Goal: Task Accomplishment & Management: Use online tool/utility

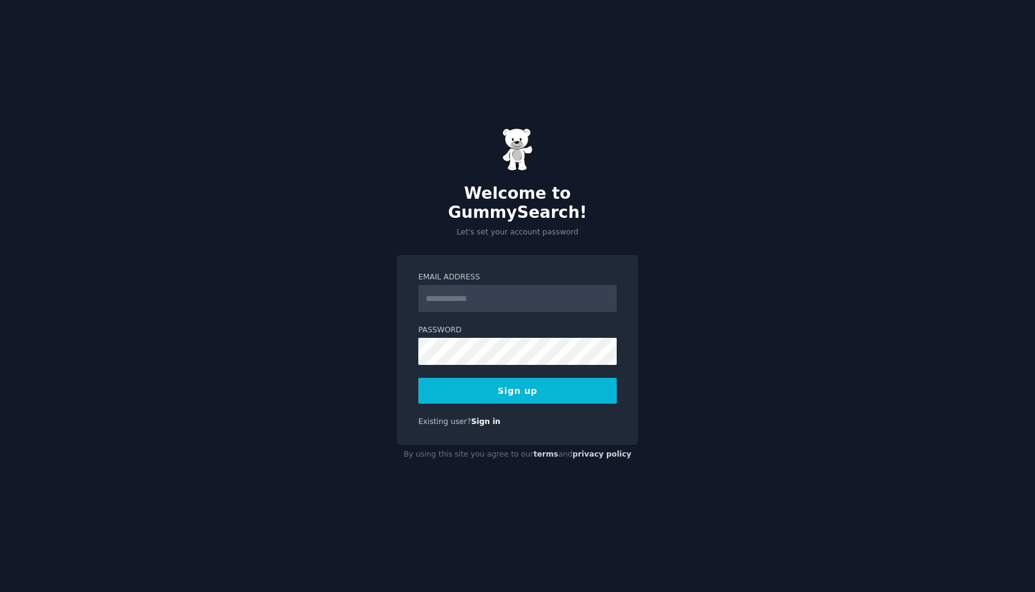
click at [565, 286] on input "Email Address" at bounding box center [517, 298] width 198 height 27
type input "**********"
click at [560, 392] on button "Sign up" at bounding box center [517, 391] width 198 height 26
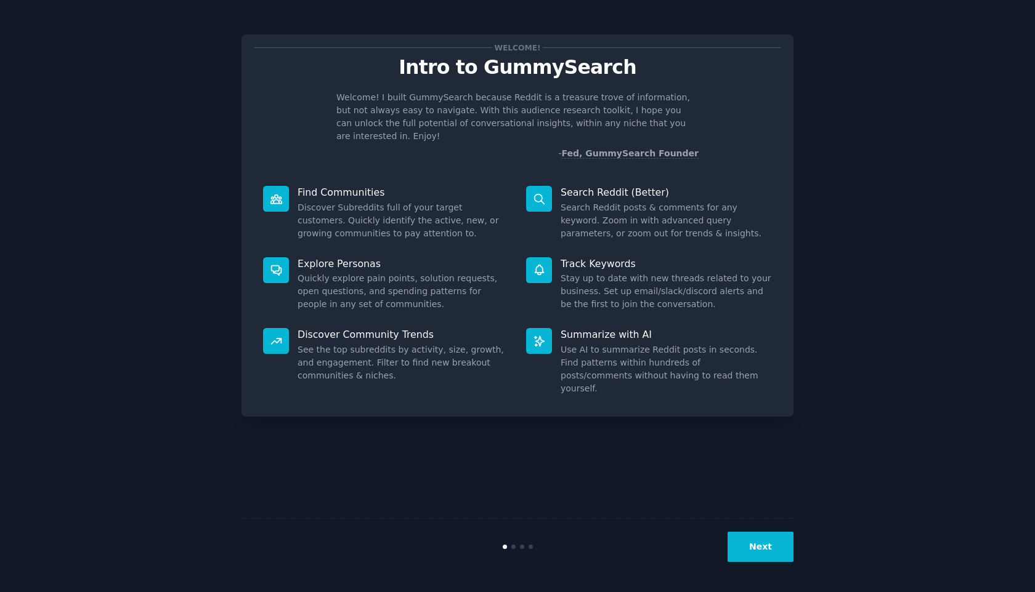
click at [752, 547] on button "Next" at bounding box center [760, 547] width 66 height 30
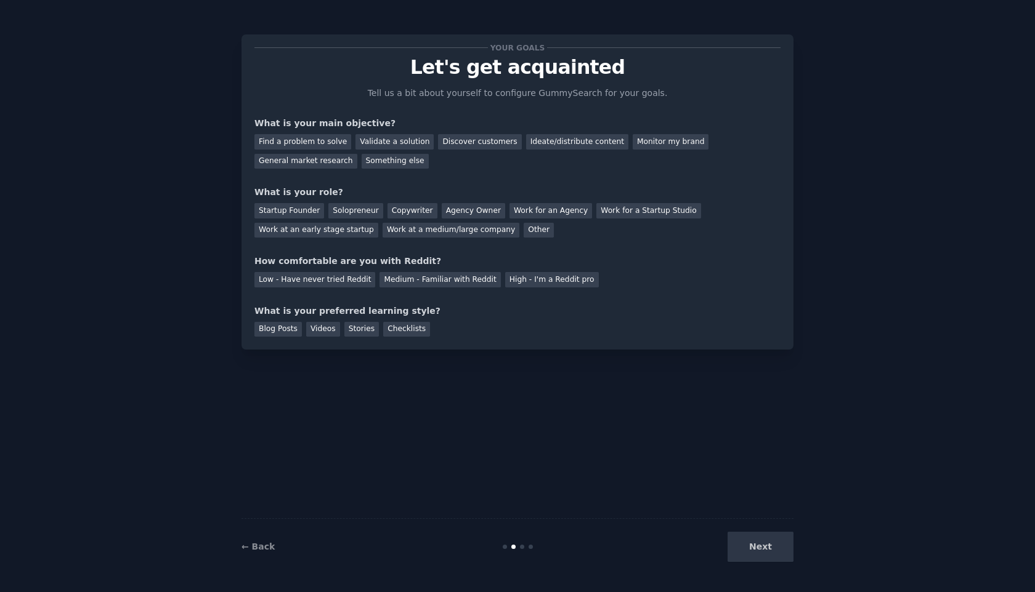
click at [756, 549] on div "Next" at bounding box center [701, 547] width 184 height 30
click at [764, 547] on div "Next" at bounding box center [701, 547] width 184 height 30
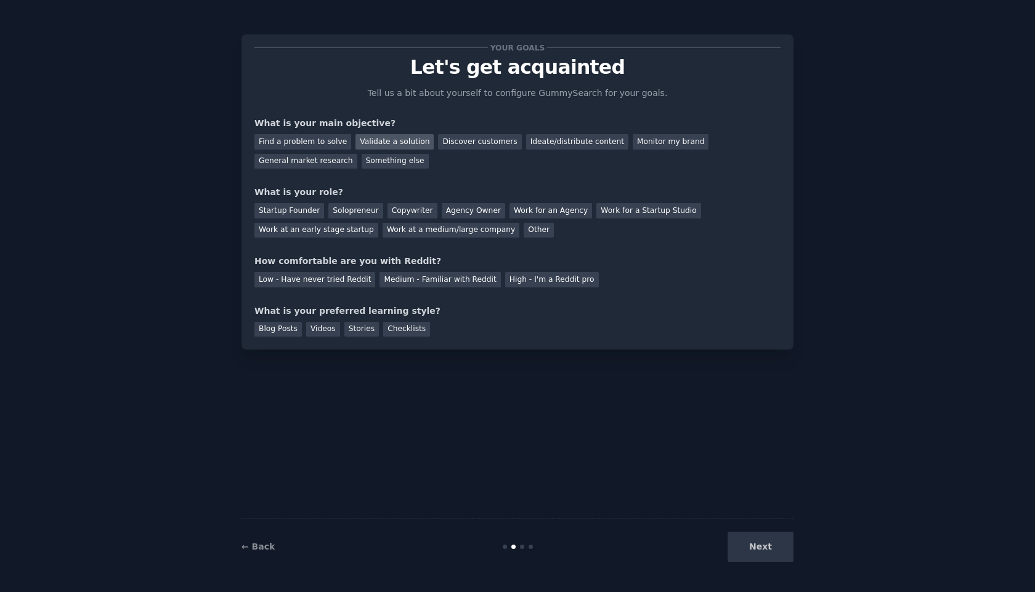
click at [395, 142] on div "Validate a solution" at bounding box center [394, 141] width 78 height 15
click at [318, 208] on div "Startup Founder" at bounding box center [289, 210] width 70 height 15
click at [533, 278] on div "High - I'm a Reddit pro" at bounding box center [552, 279] width 94 height 15
click at [331, 333] on div "Videos" at bounding box center [323, 329] width 34 height 15
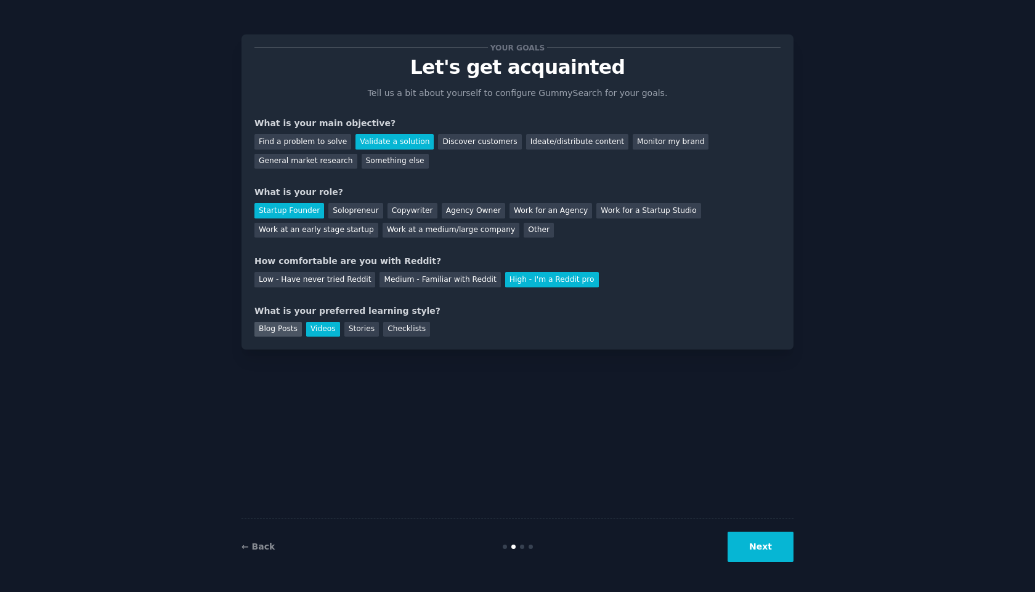
click at [292, 331] on div "Blog Posts" at bounding box center [277, 329] width 47 height 15
click at [745, 545] on button "Next" at bounding box center [760, 547] width 66 height 30
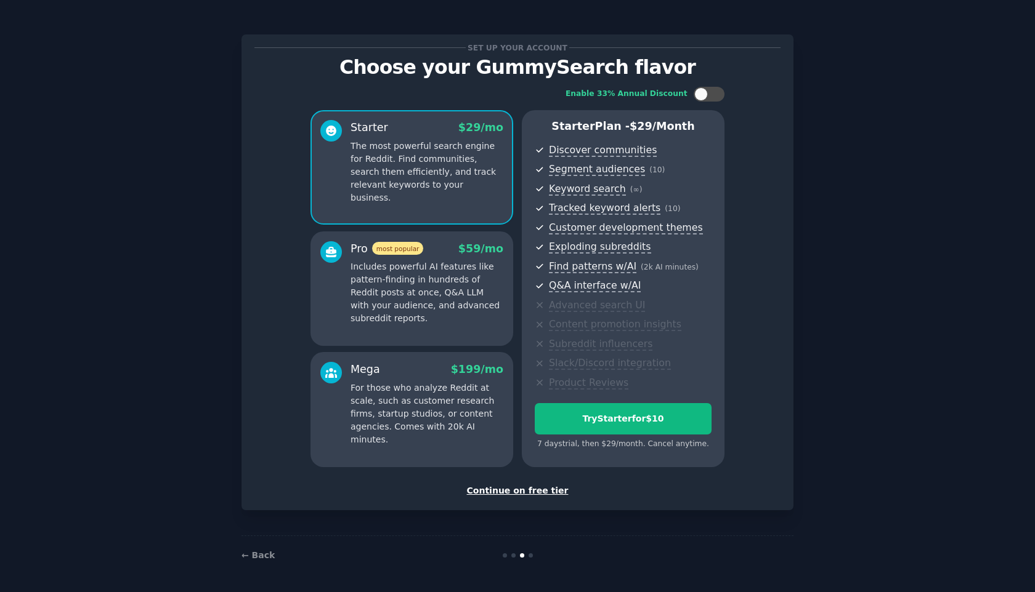
click at [525, 492] on div "Continue on free tier" at bounding box center [517, 491] width 526 height 13
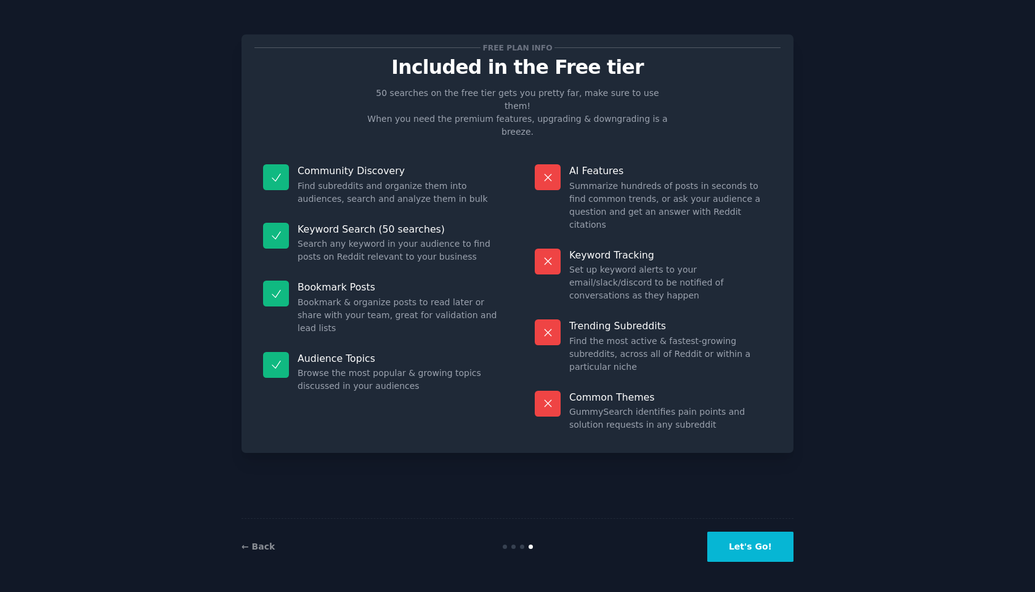
click at [754, 541] on button "Let's Go!" at bounding box center [750, 547] width 86 height 30
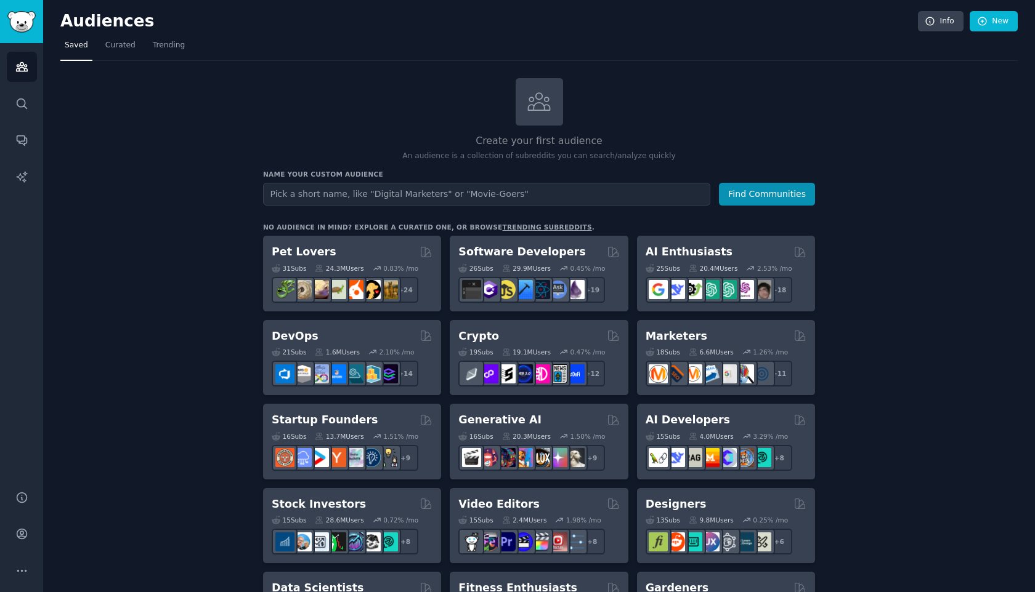
click at [366, 197] on input "text" at bounding box center [486, 194] width 447 height 23
type input "reddit marketers"
click at [758, 203] on button "Find Communities" at bounding box center [767, 194] width 96 height 23
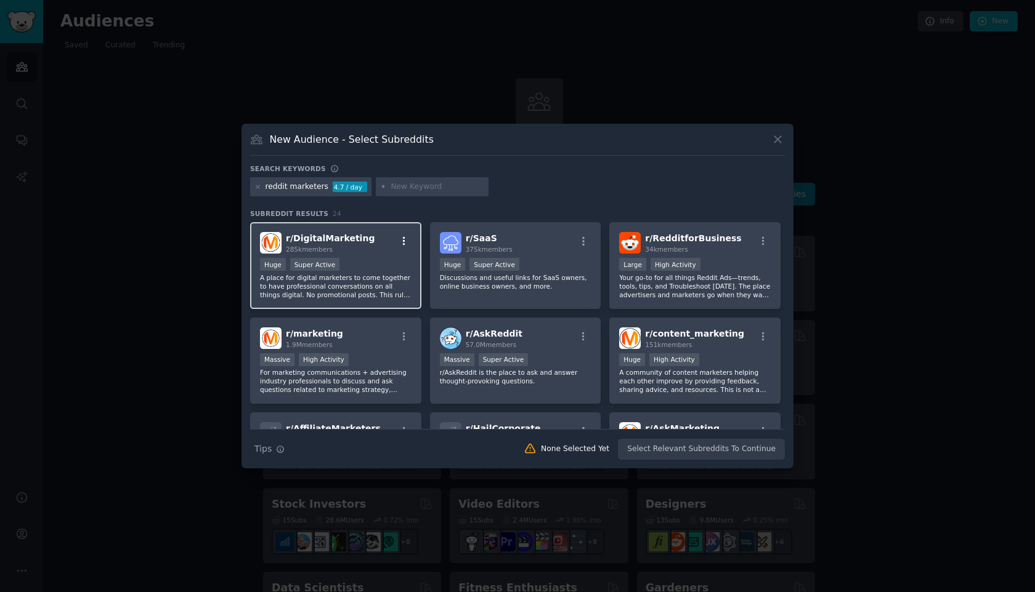
click at [404, 241] on icon "button" at bounding box center [403, 241] width 11 height 11
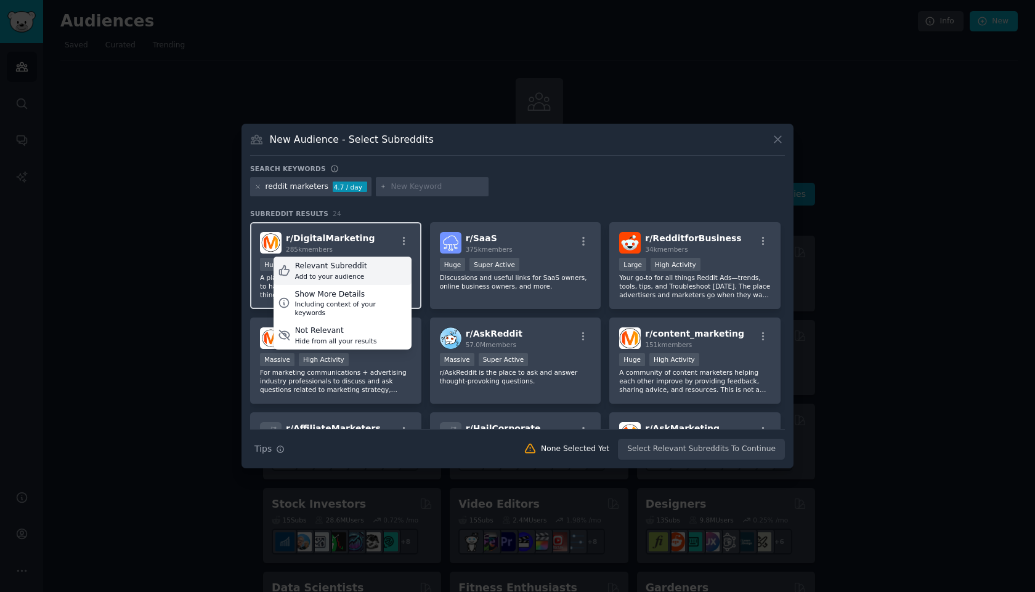
click at [389, 268] on div "Relevant Subreddit Add to your audience" at bounding box center [342, 271] width 138 height 28
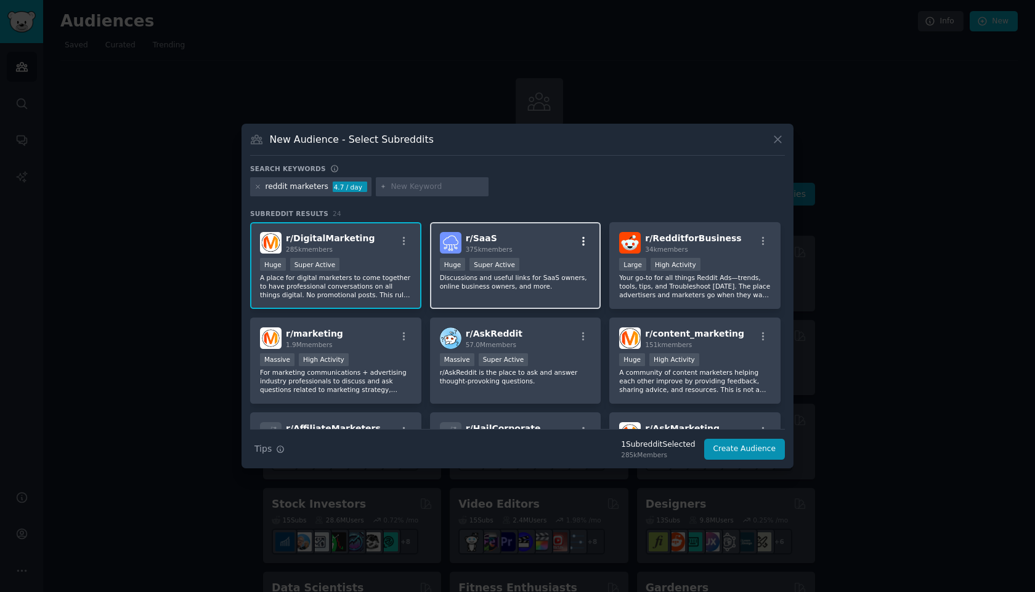
click at [585, 240] on icon "button" at bounding box center [583, 241] width 11 height 11
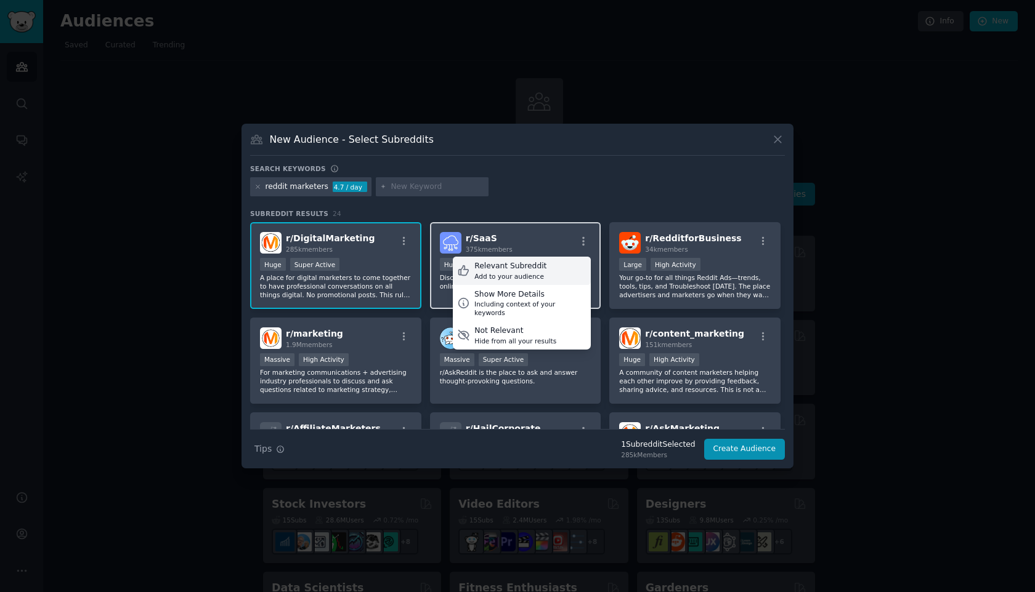
click at [557, 272] on div "Relevant Subreddit Add to your audience" at bounding box center [522, 271] width 138 height 28
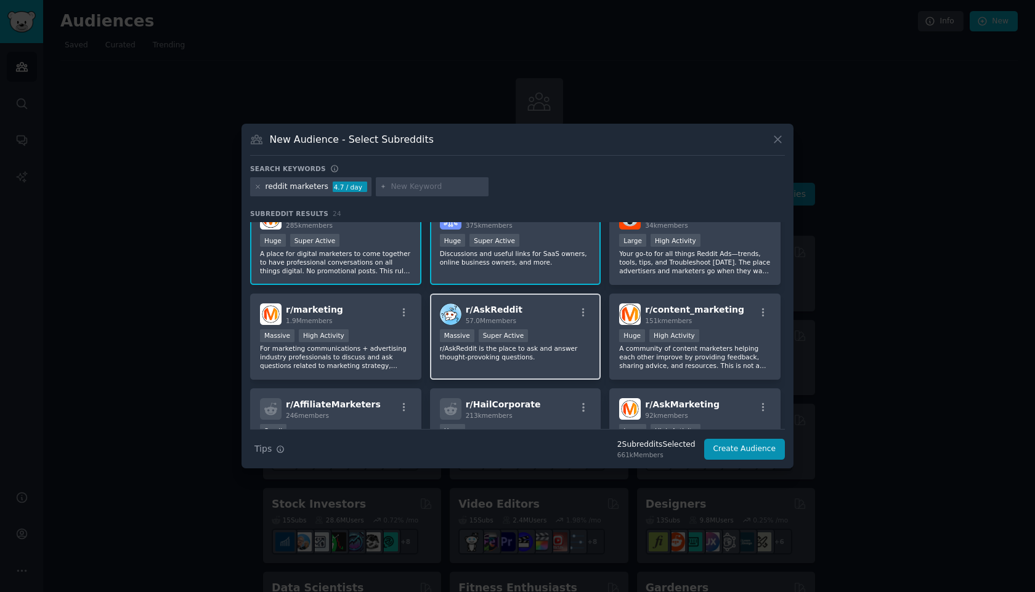
scroll to position [28, 0]
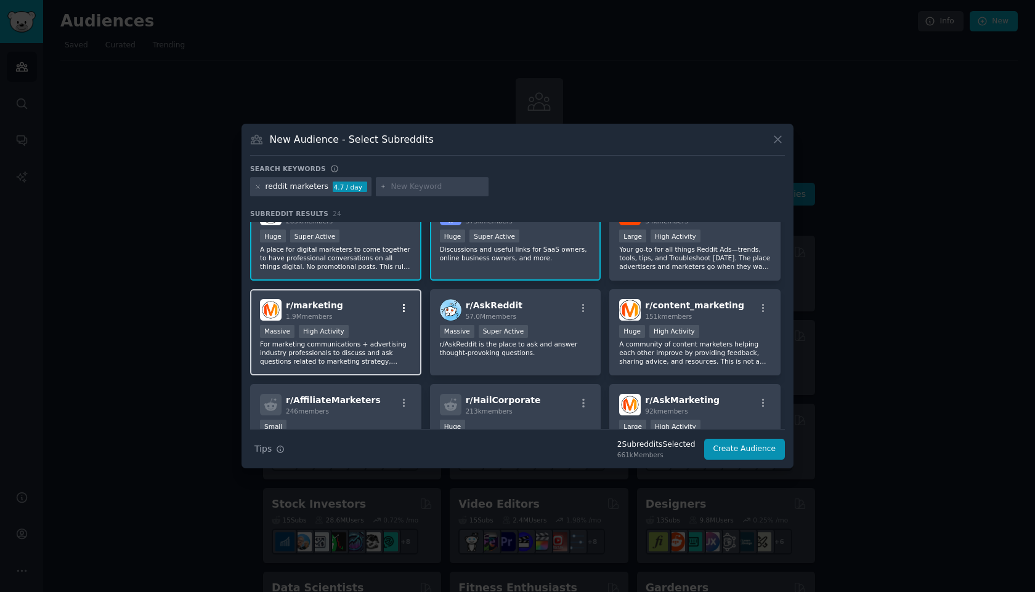
click at [401, 309] on icon "button" at bounding box center [403, 308] width 11 height 11
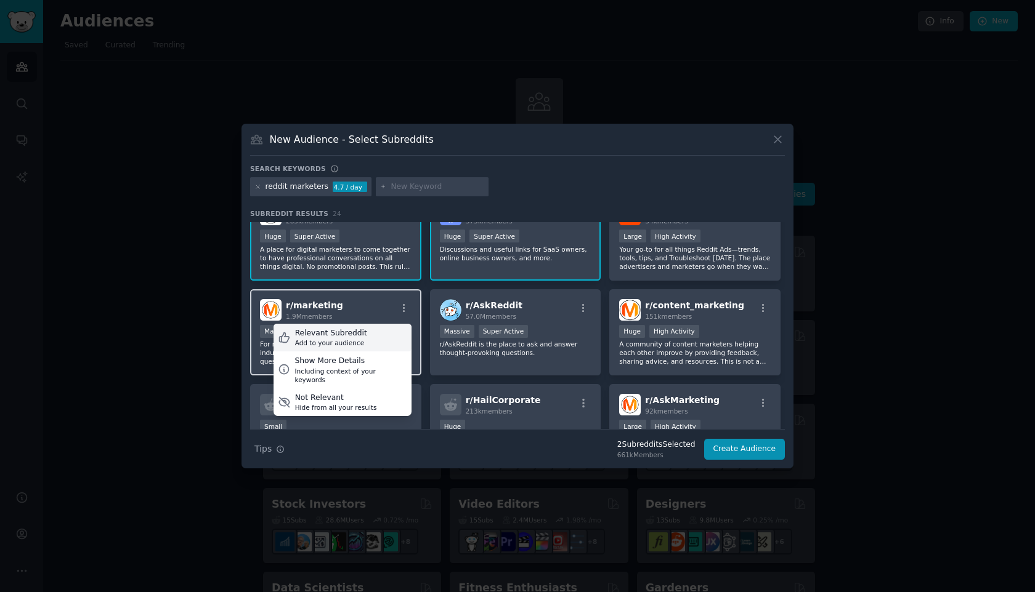
click at [375, 334] on div "Relevant Subreddit Add to your audience" at bounding box center [342, 338] width 138 height 28
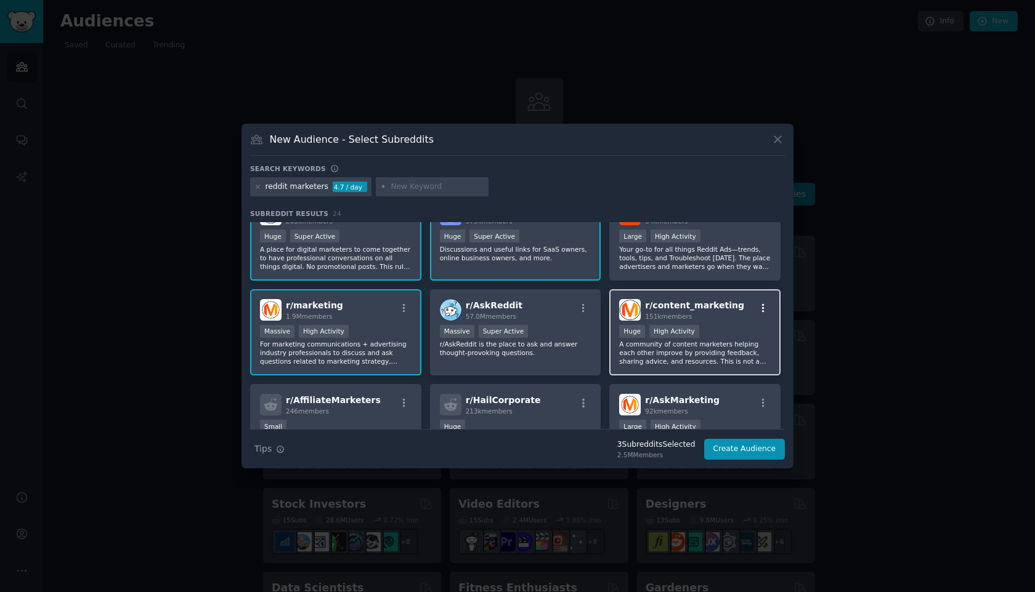
click at [762, 305] on icon "button" at bounding box center [763, 308] width 2 height 9
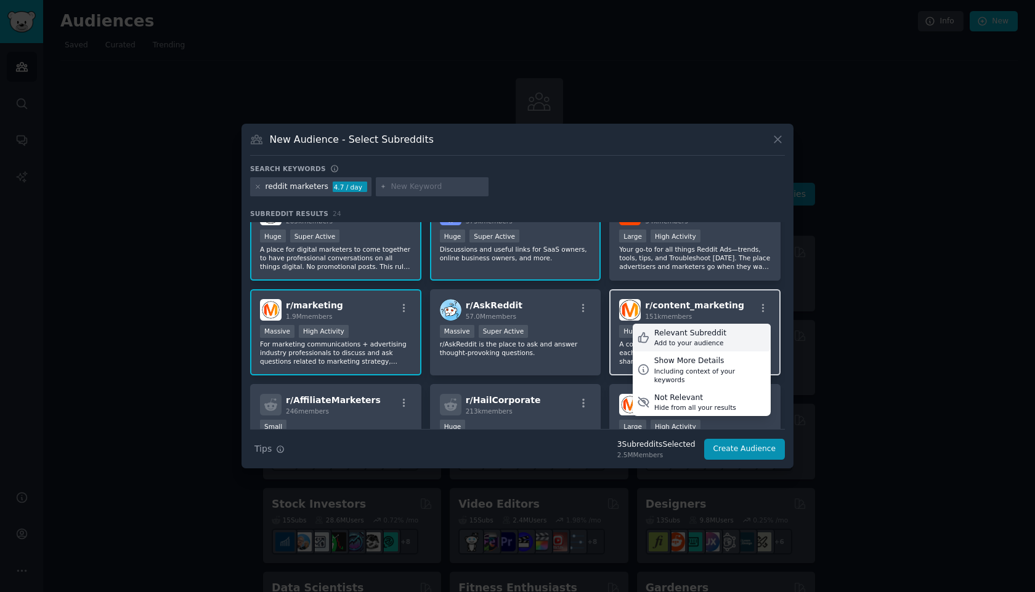
click at [703, 334] on div "Relevant Subreddit" at bounding box center [690, 333] width 72 height 11
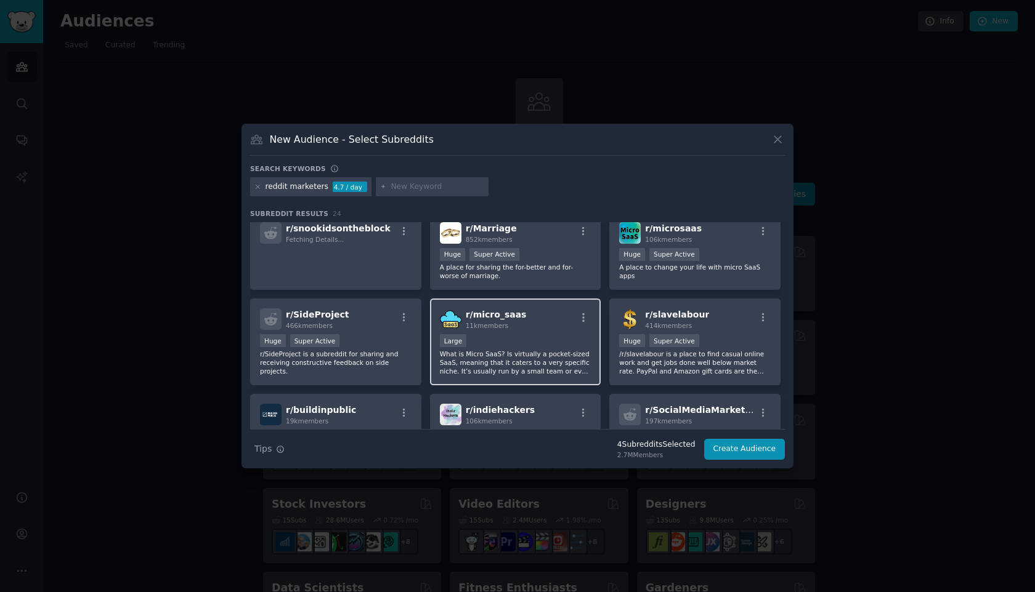
scroll to position [322, 0]
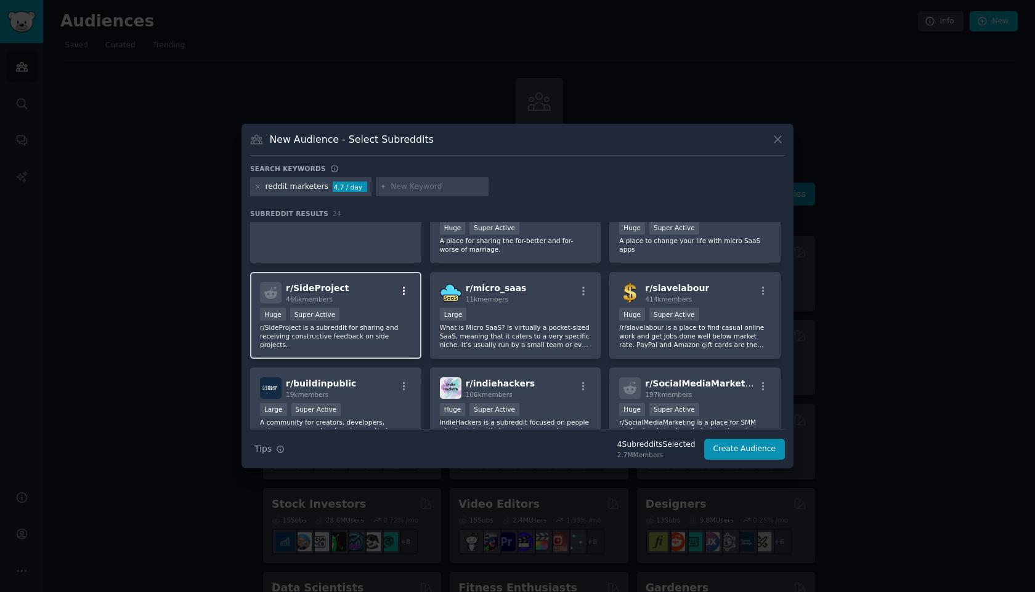
click at [406, 291] on icon "button" at bounding box center [403, 291] width 11 height 11
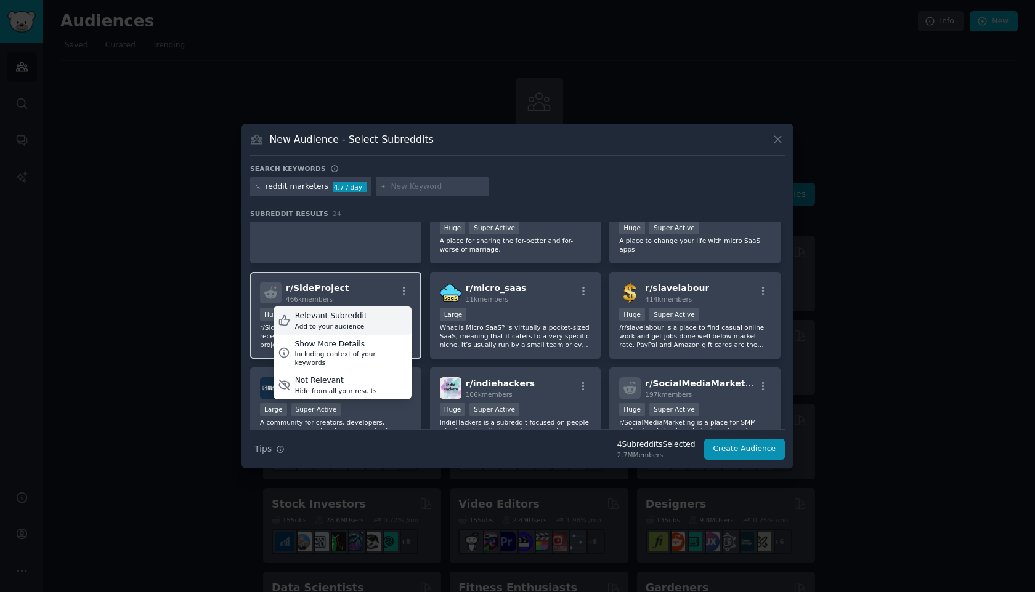
click at [397, 319] on div "Relevant Subreddit Add to your audience" at bounding box center [342, 321] width 138 height 28
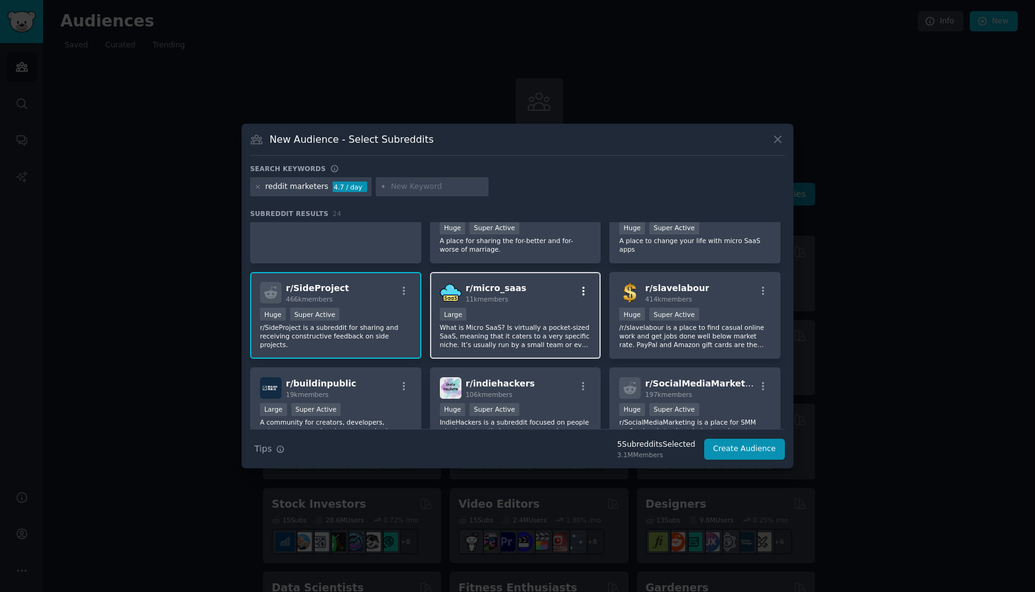
click at [583, 291] on icon "button" at bounding box center [583, 291] width 11 height 11
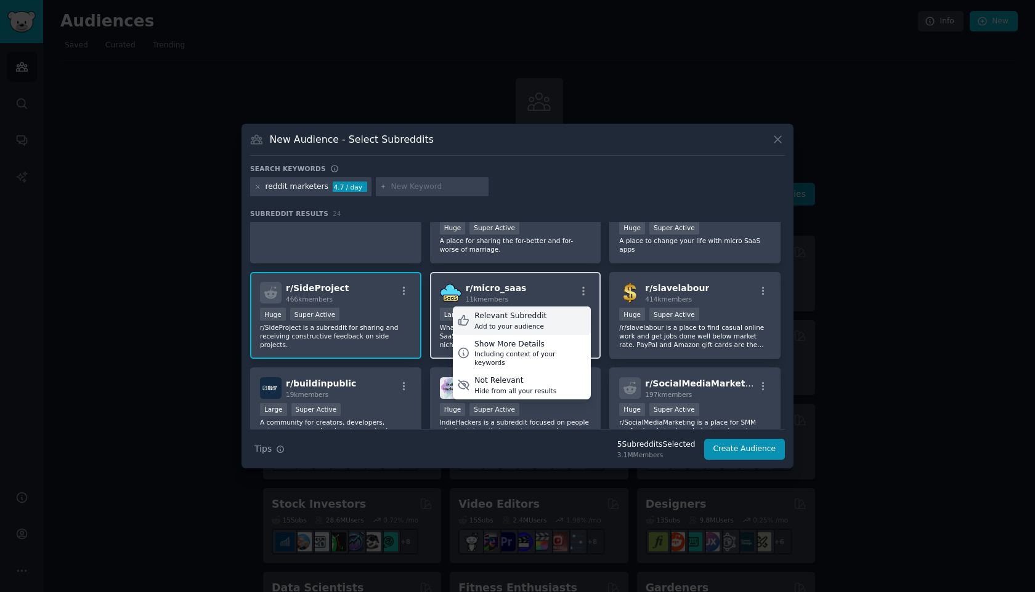
click at [567, 326] on div "Relevant Subreddit Add to your audience" at bounding box center [522, 321] width 138 height 28
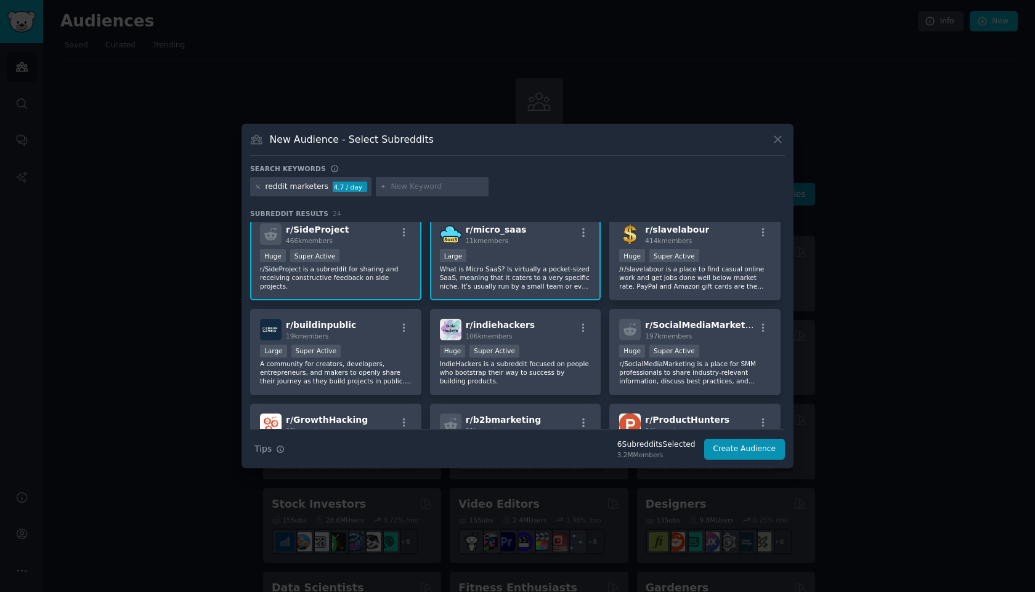
scroll to position [386, 0]
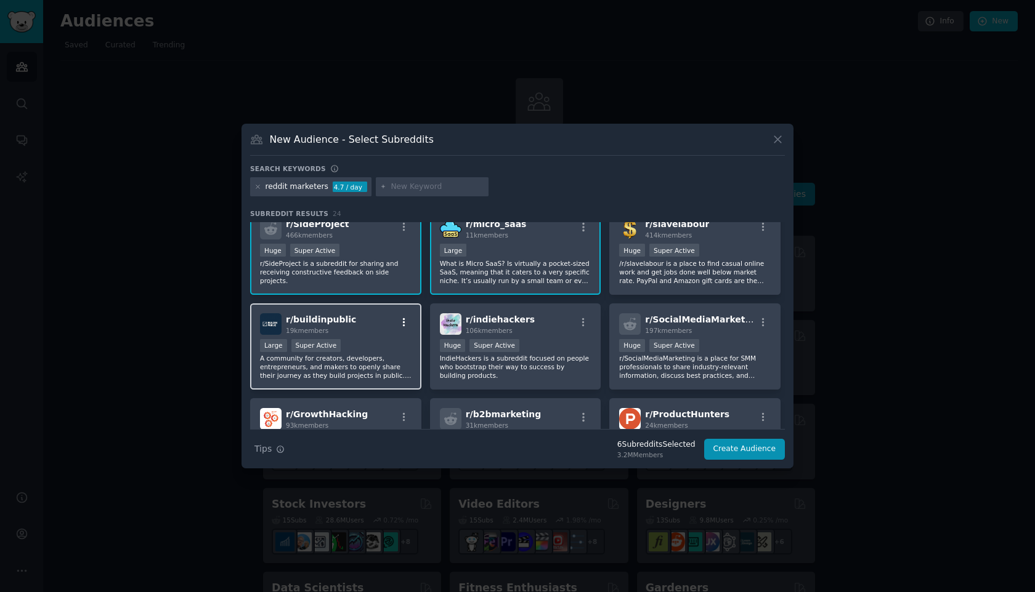
click at [406, 320] on icon "button" at bounding box center [403, 322] width 11 height 11
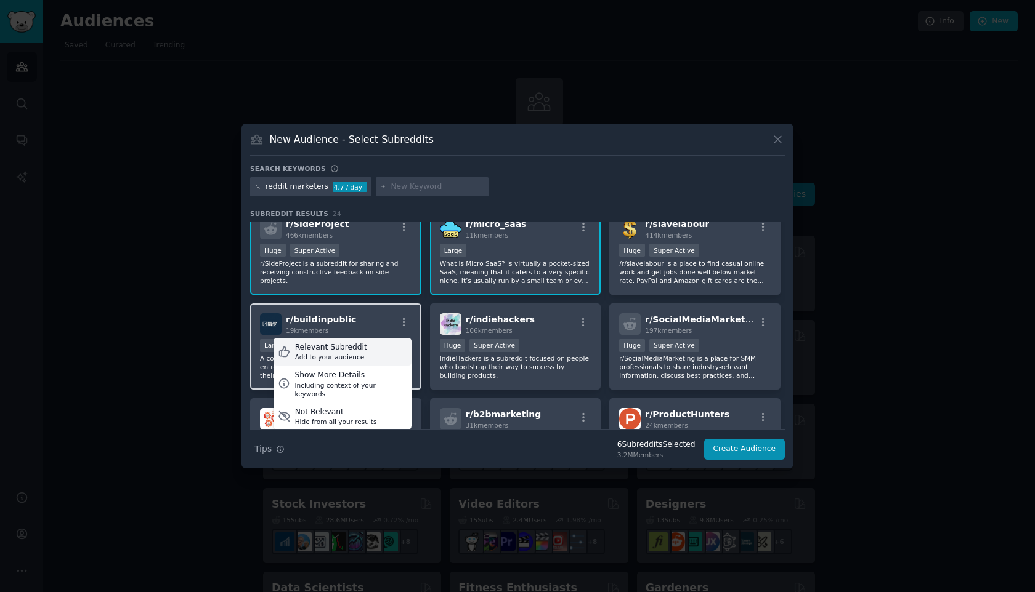
click at [399, 345] on div "Relevant Subreddit Add to your audience" at bounding box center [342, 352] width 138 height 28
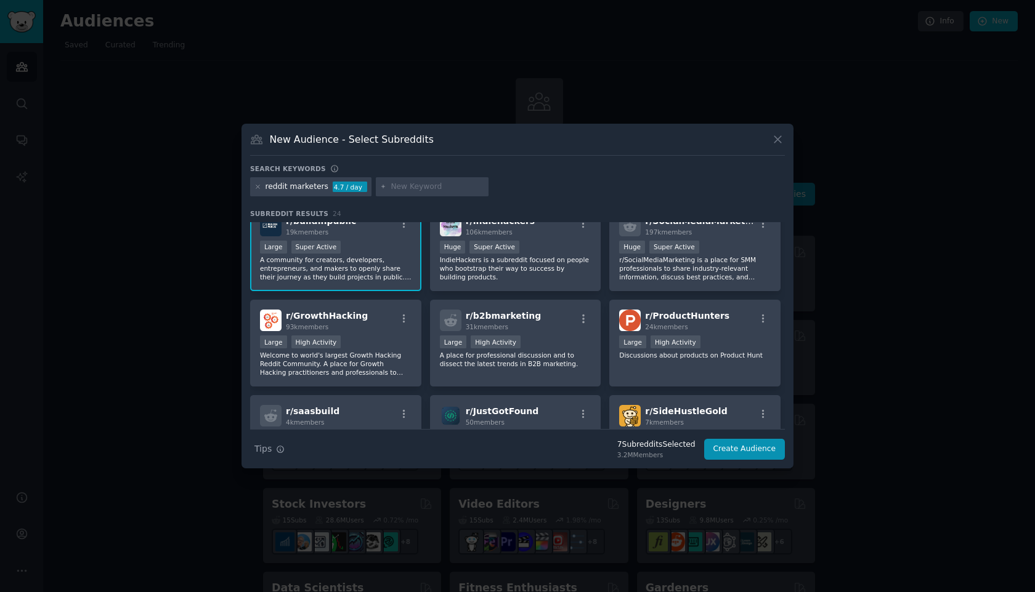
scroll to position [488, 0]
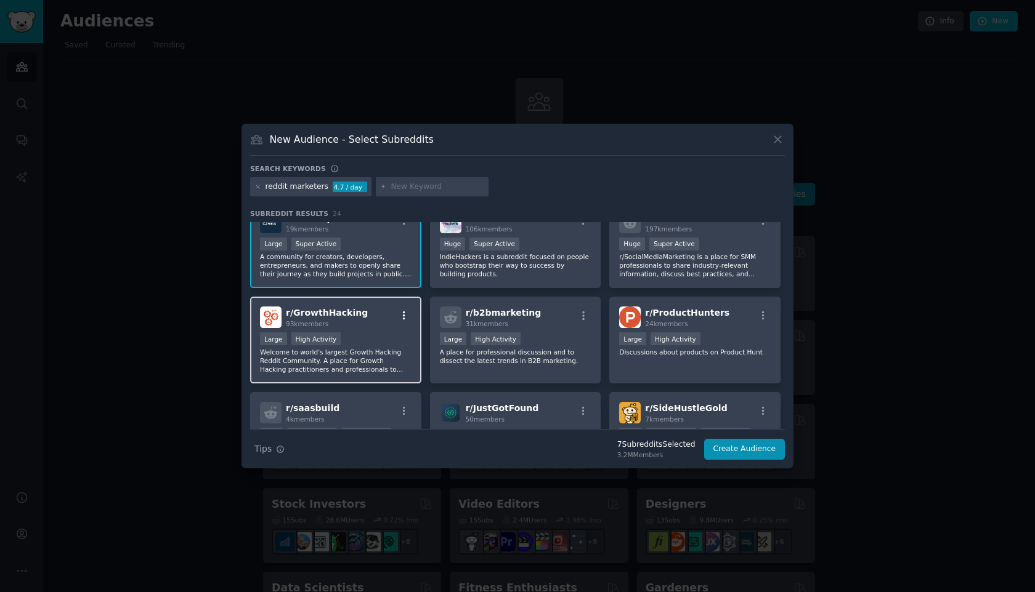
click at [403, 317] on icon "button" at bounding box center [403, 315] width 11 height 11
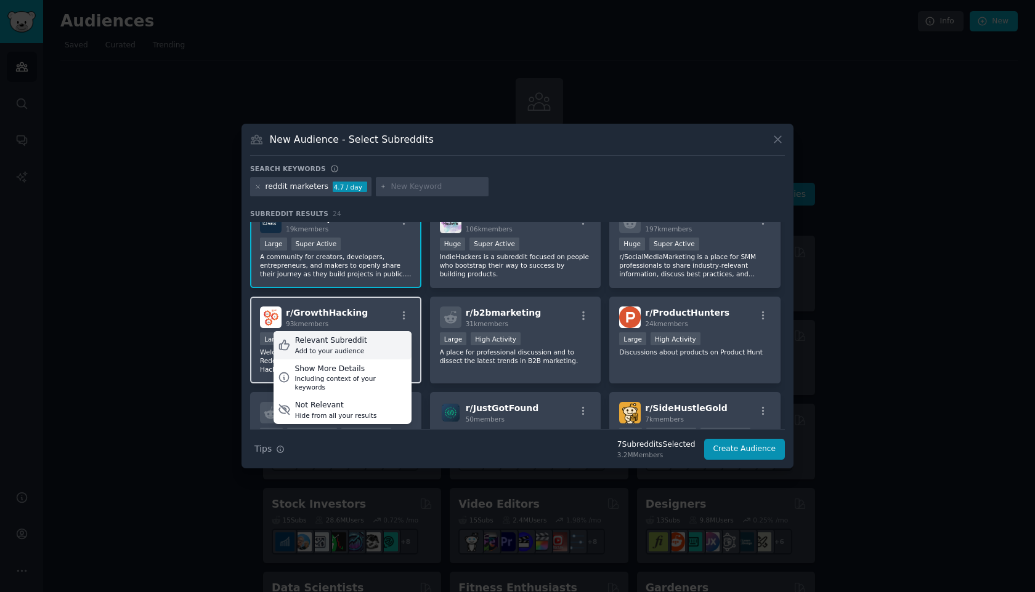
click at [402, 342] on div "Relevant Subreddit Add to your audience" at bounding box center [342, 345] width 138 height 28
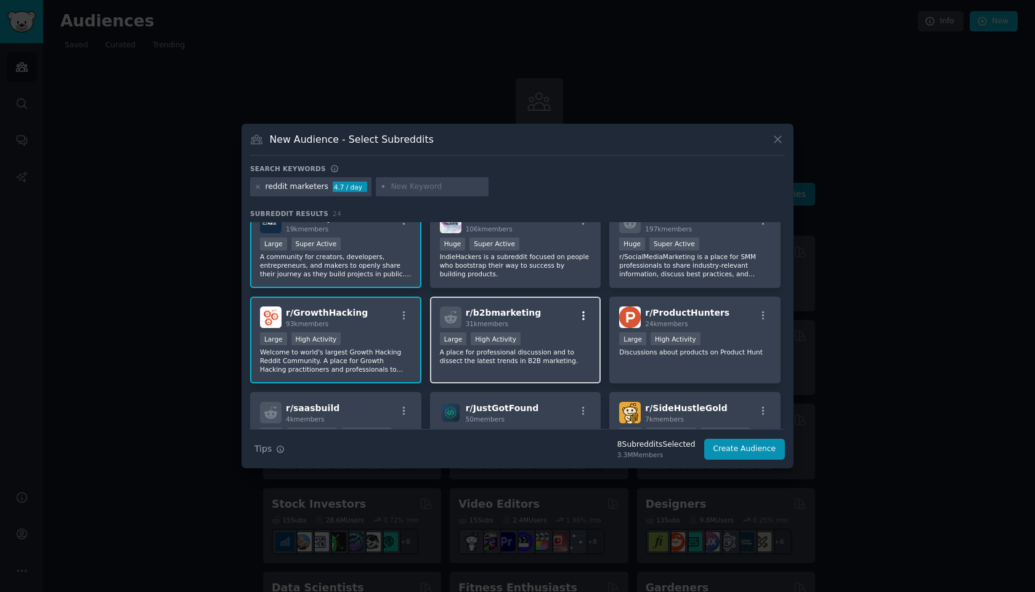
click at [582, 315] on icon "button" at bounding box center [583, 315] width 11 height 11
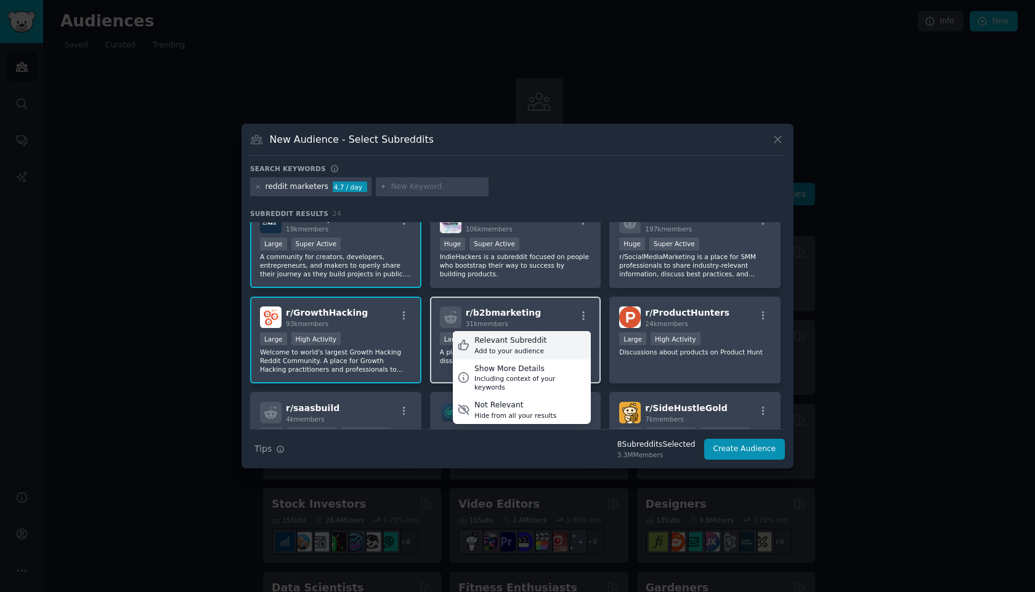
click at [549, 344] on div "Relevant Subreddit Add to your audience" at bounding box center [522, 345] width 138 height 28
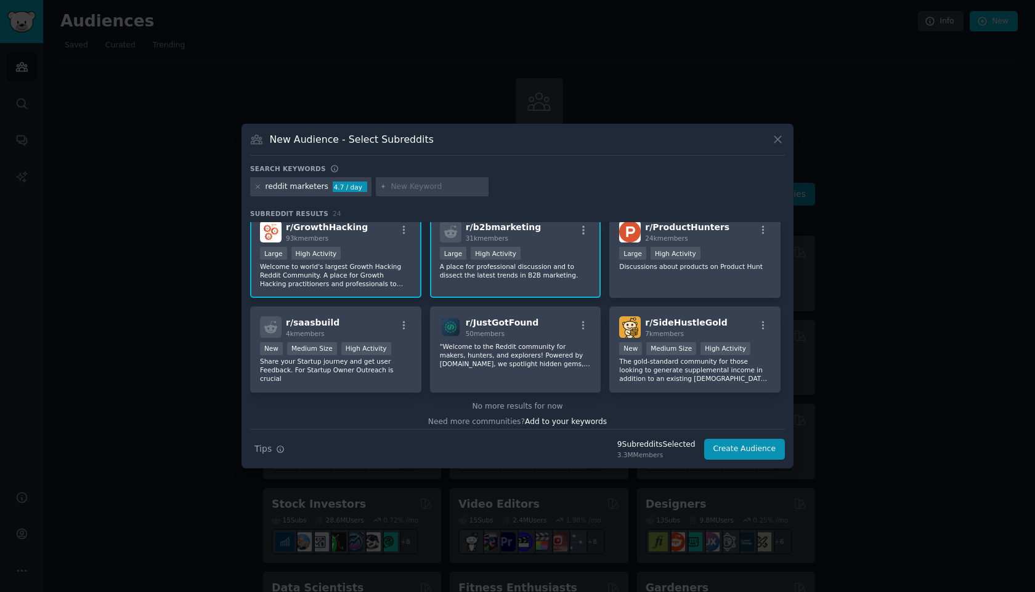
scroll to position [575, 0]
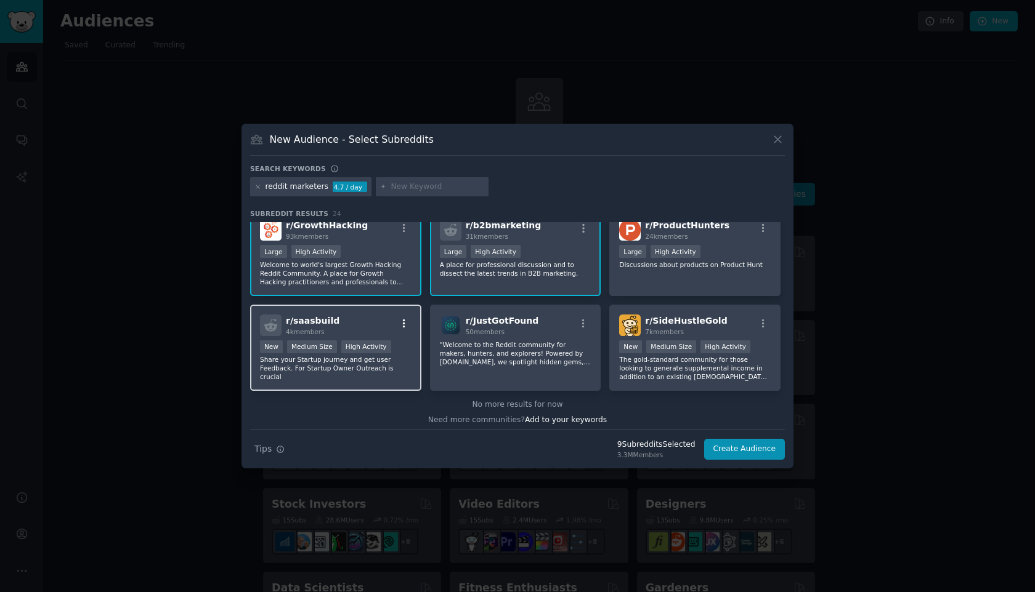
click at [398, 323] on icon "button" at bounding box center [403, 323] width 11 height 11
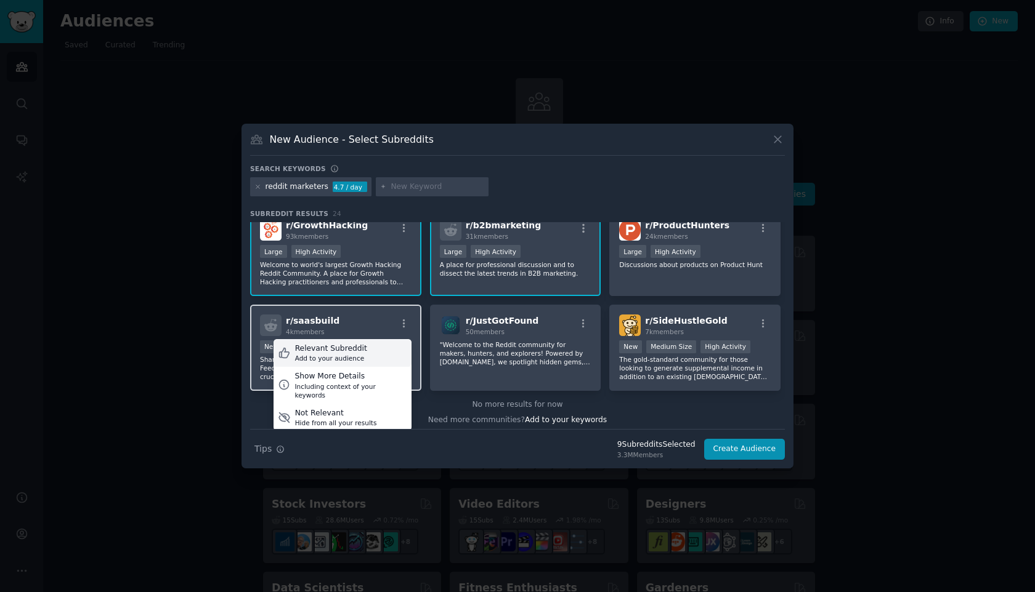
click at [393, 347] on div "Relevant Subreddit Add to your audience" at bounding box center [342, 353] width 138 height 28
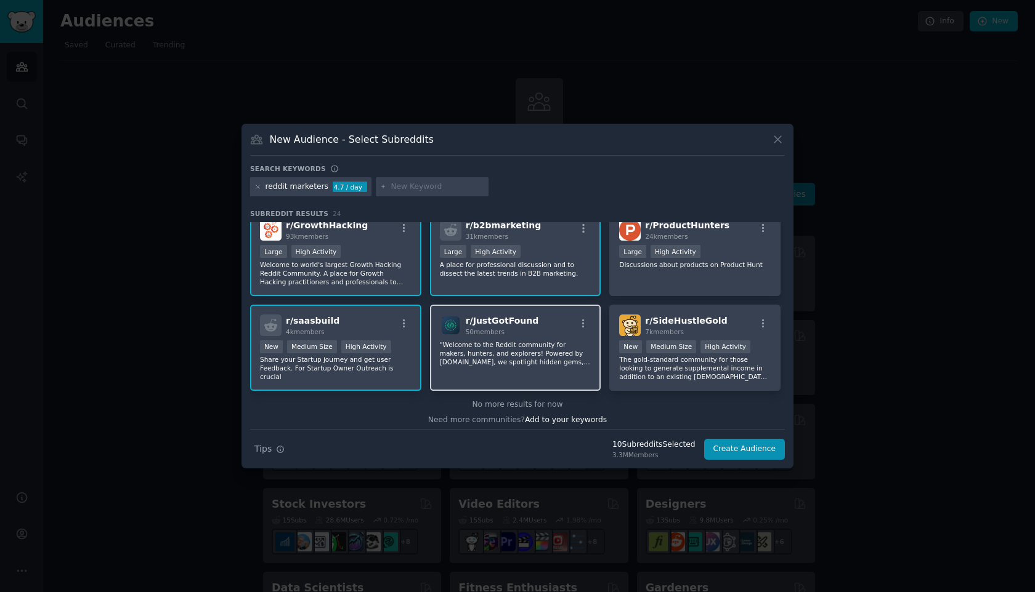
scroll to position [580, 0]
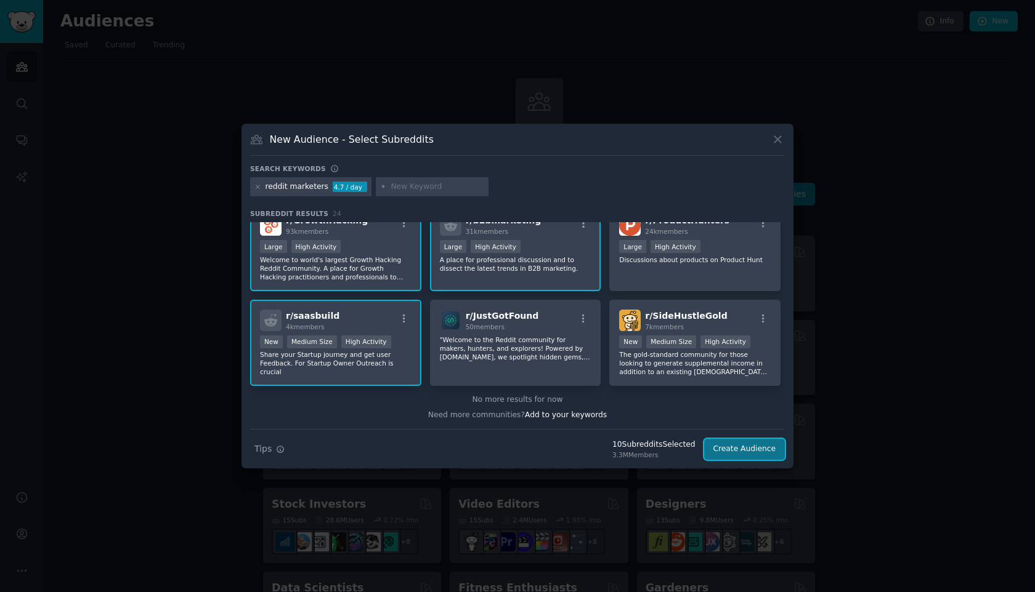
click at [753, 453] on button "Create Audience" at bounding box center [744, 449] width 81 height 21
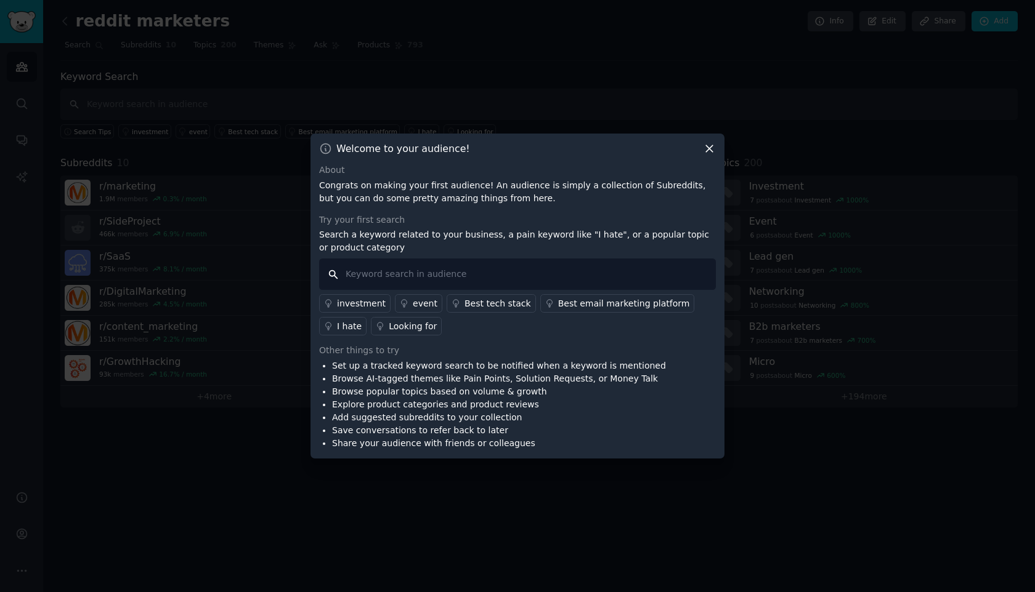
click at [412, 280] on input "text" at bounding box center [517, 274] width 397 height 31
type input "viral reddit post"
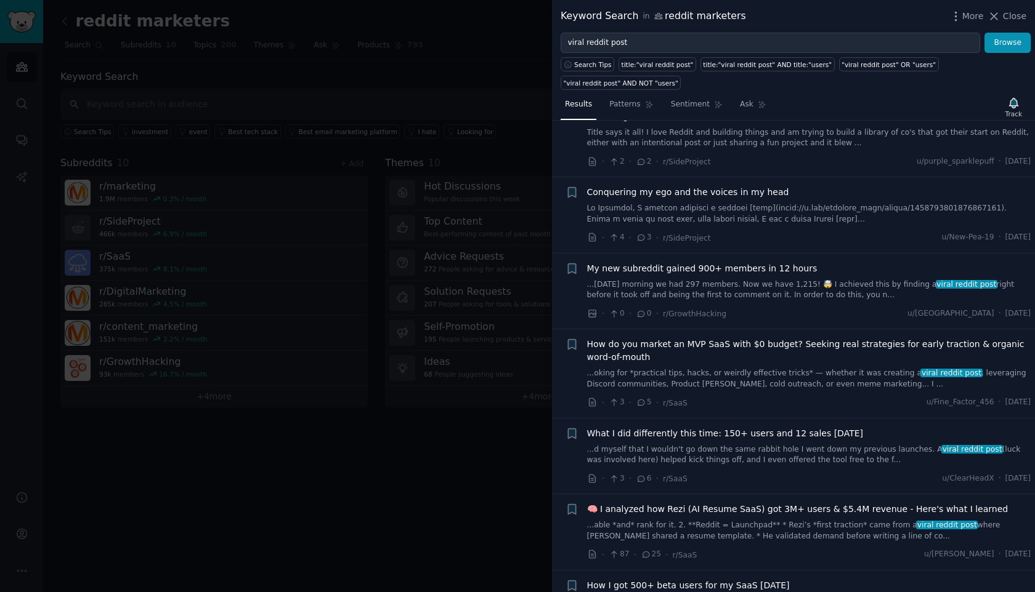
scroll to position [818, 0]
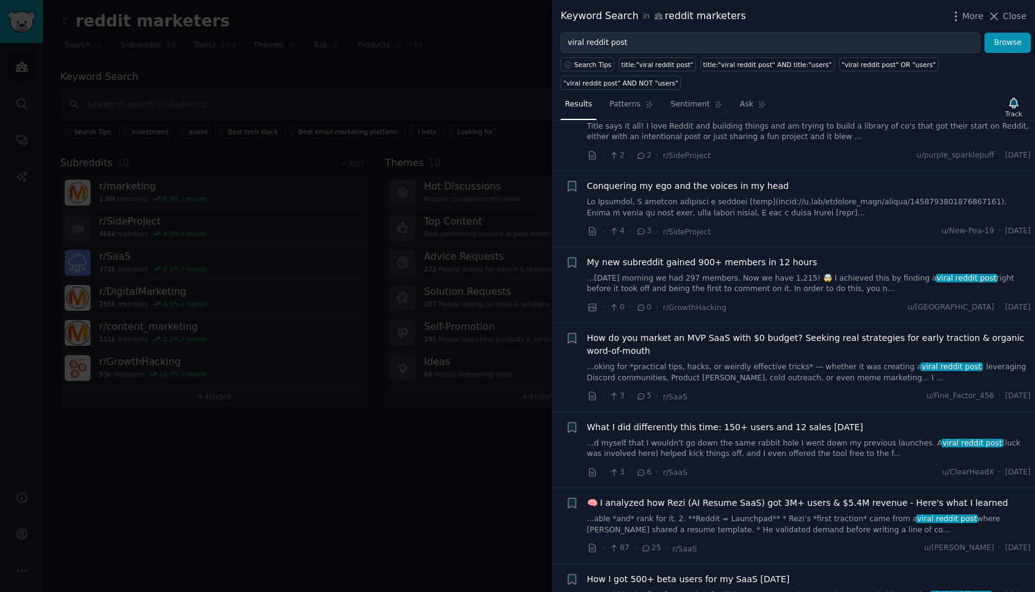
click at [456, 496] on div at bounding box center [517, 296] width 1035 height 592
